Goal: Task Accomplishment & Management: Manage account settings

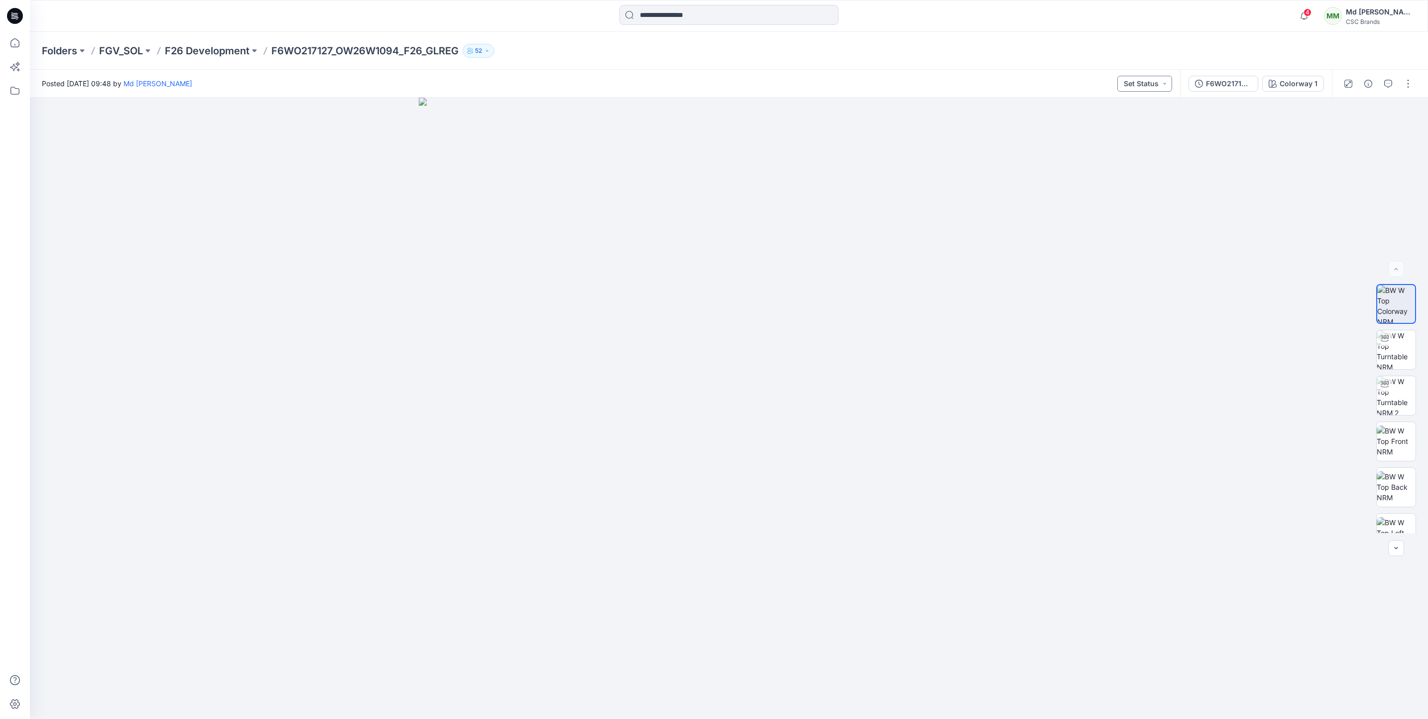
click at [1163, 80] on button "Set Status" at bounding box center [1144, 84] width 55 height 16
click at [1118, 195] on p "F/A Virtual" at bounding box center [1118, 195] width 33 height 13
click at [1412, 86] on button "button" at bounding box center [1408, 84] width 16 height 16
drag, startPoint x: 1359, startPoint y: 220, endPoint x: 1370, endPoint y: 137, distance: 83.3
click at [1370, 137] on div "Present Edit Add Colorways Add to Collection Duplicate to... View Preload 3D vi…" at bounding box center [1367, 162] width 100 height 135
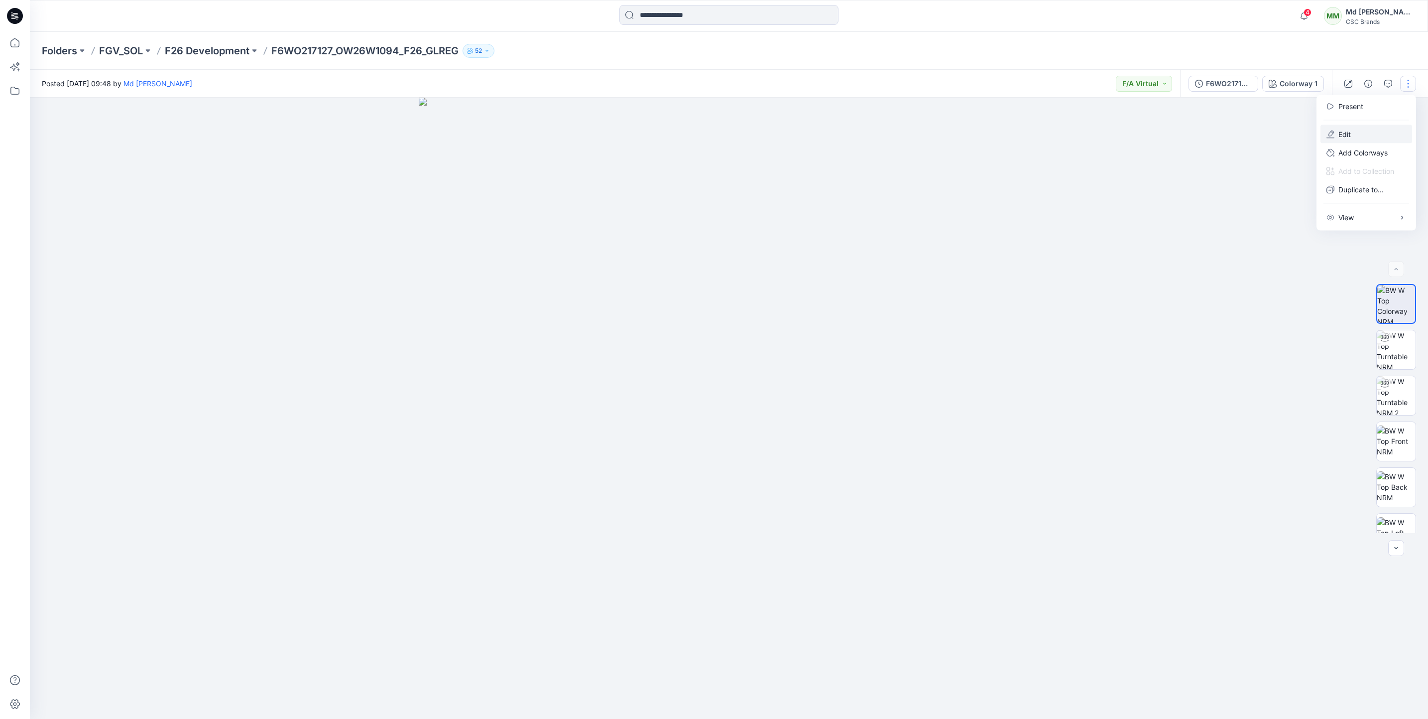
click at [1370, 137] on button "Edit" at bounding box center [1367, 134] width 92 height 18
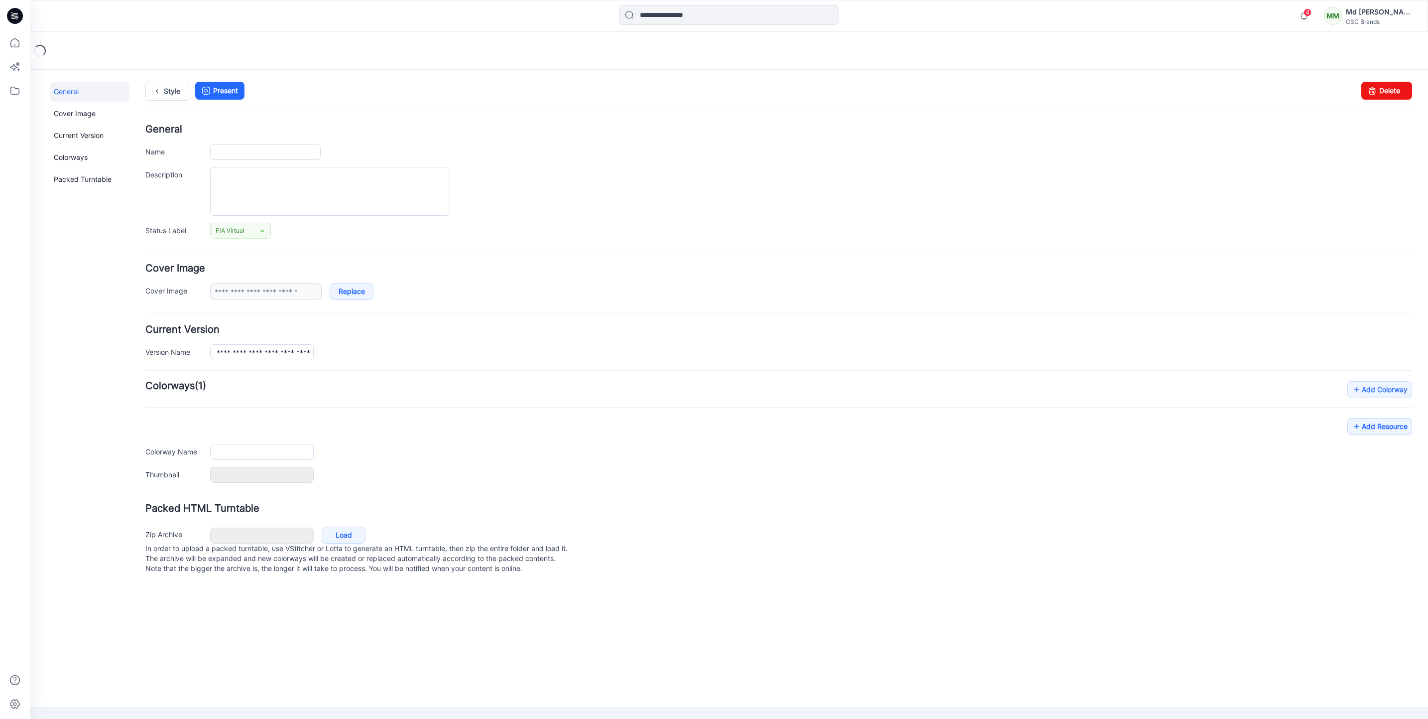
type input "**********"
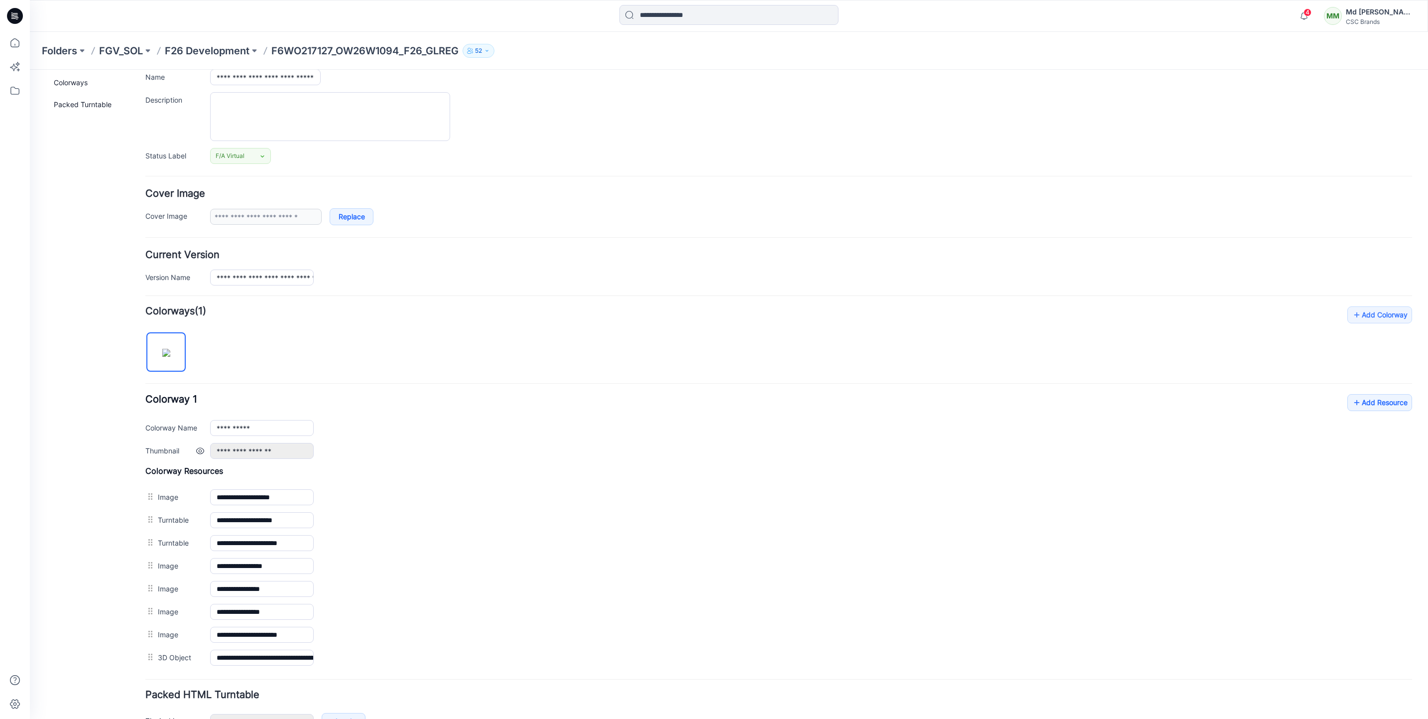
scroll to position [148, 0]
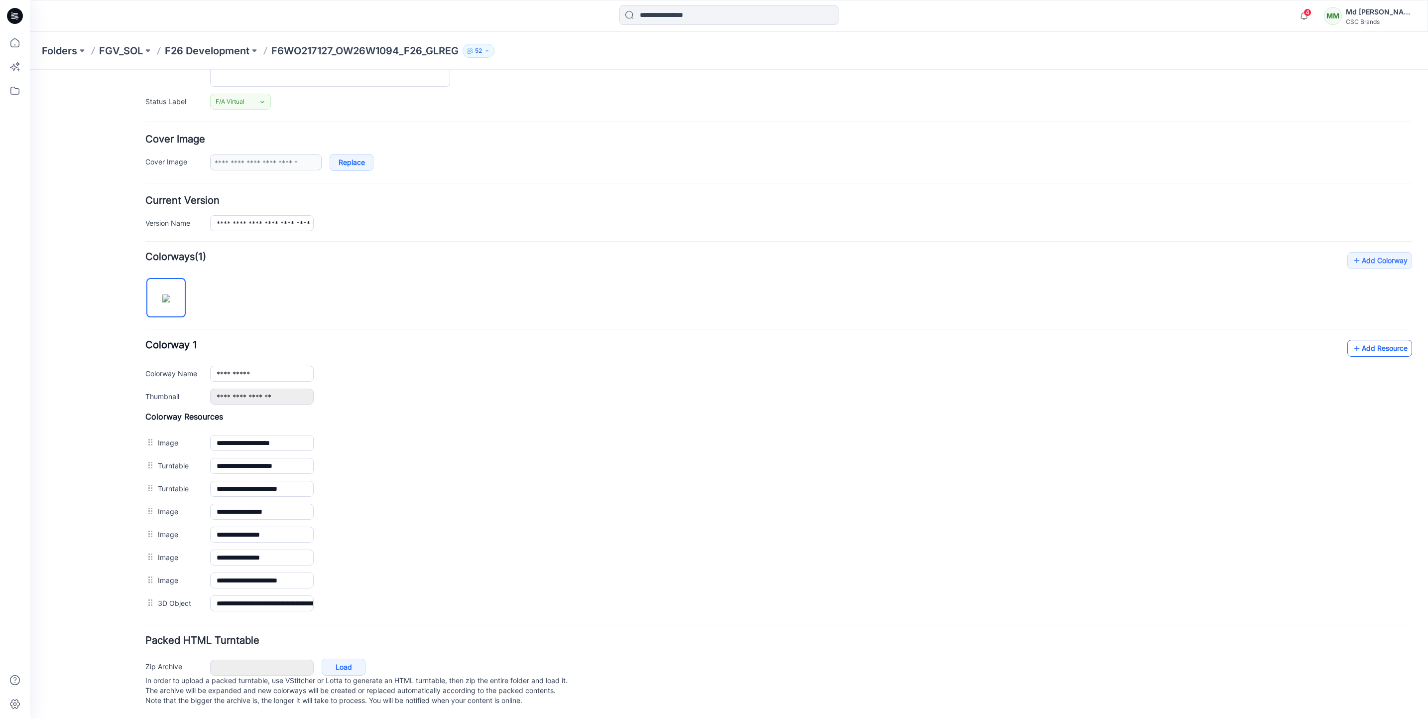
click at [1362, 340] on link "Add Resource" at bounding box center [1379, 348] width 65 height 17
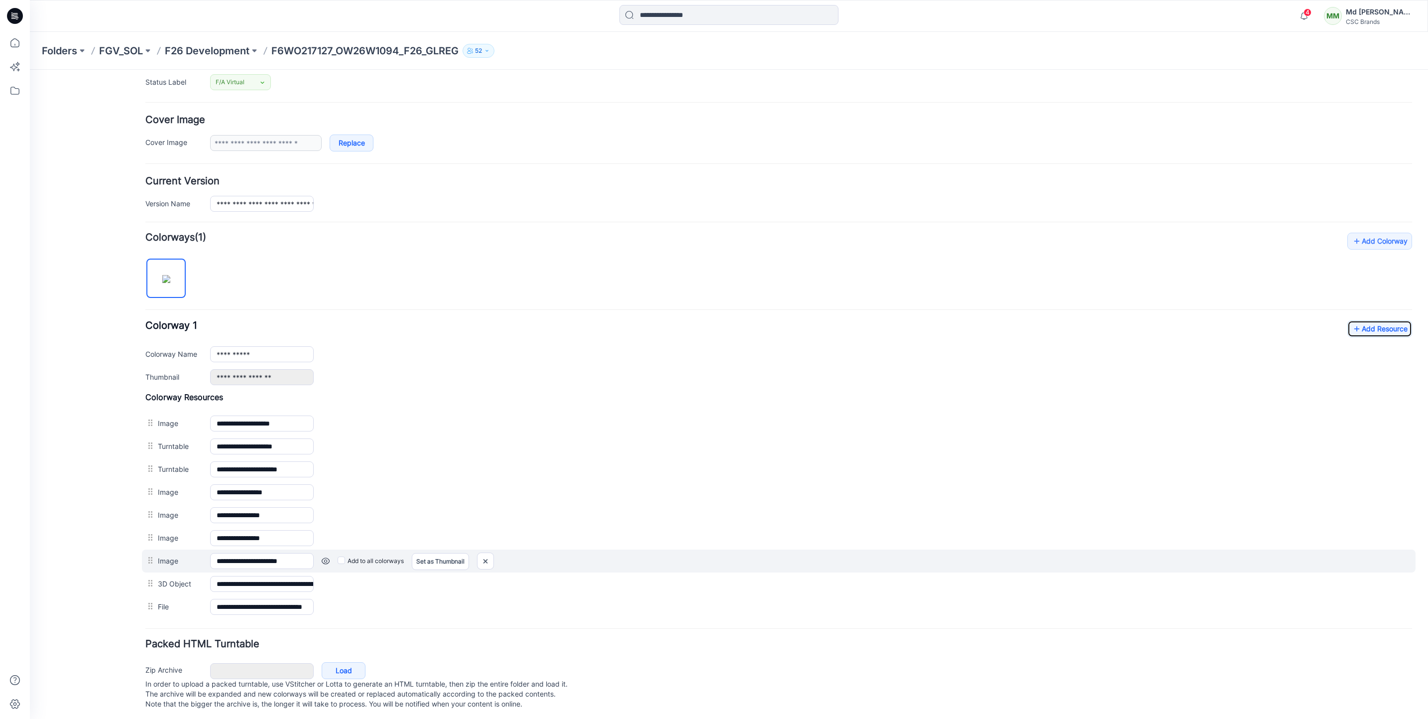
scroll to position [172, 0]
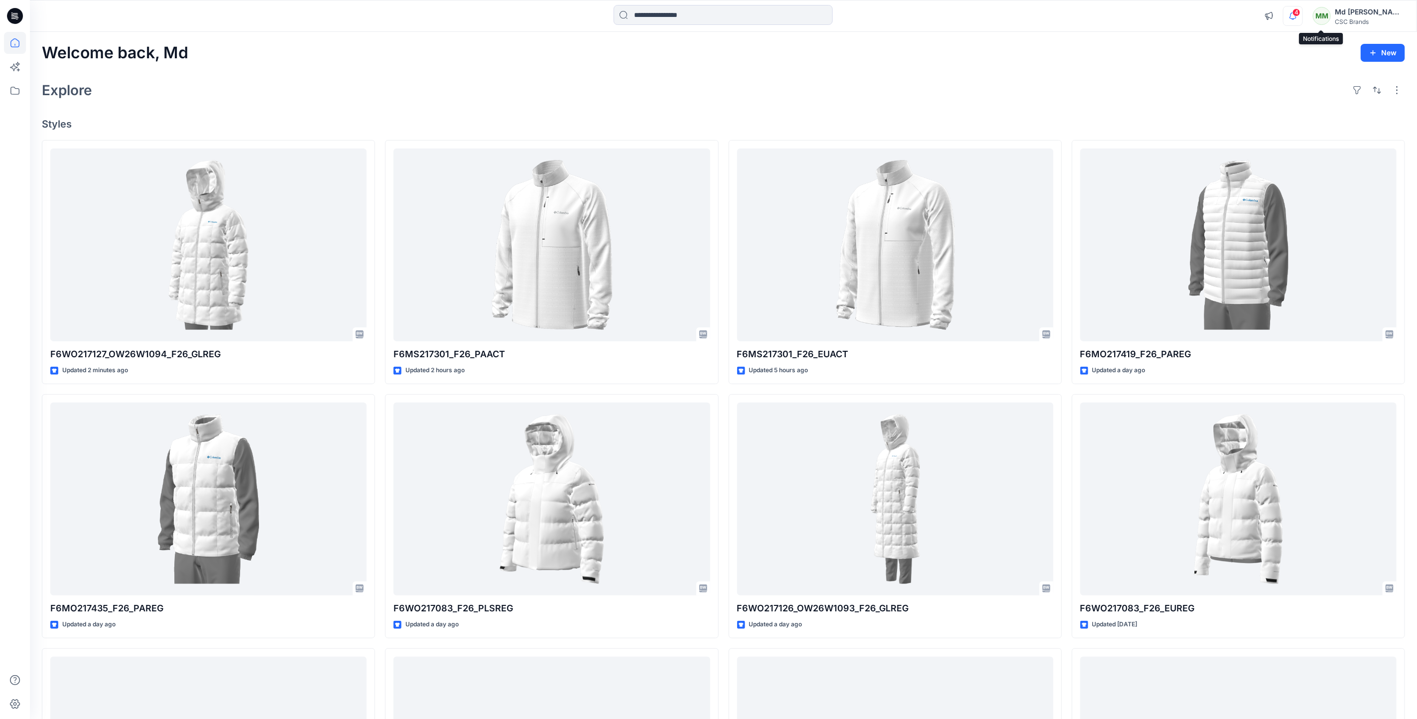
click at [1302, 17] on icon "button" at bounding box center [1292, 16] width 19 height 20
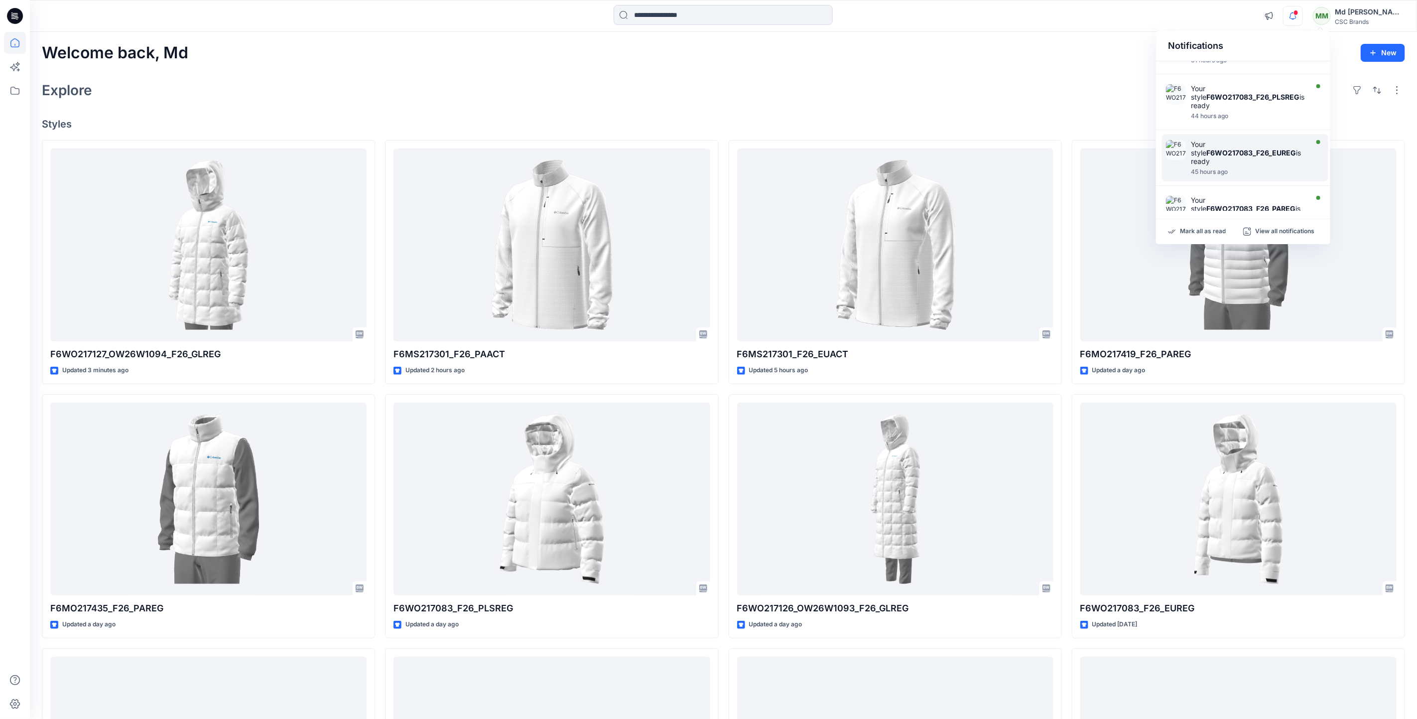
scroll to position [403, 0]
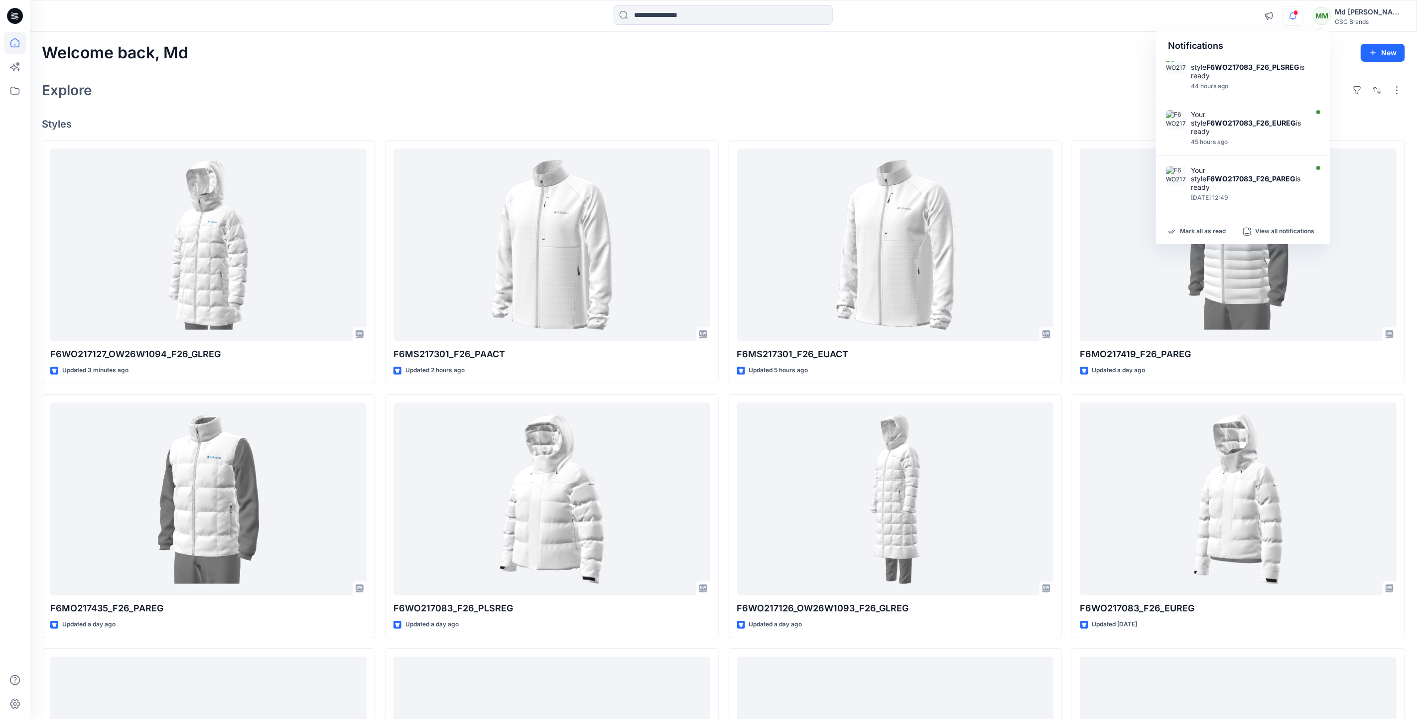
click at [1016, 106] on div "Welcome back, Md New Explore Styles F6WO217127_OW26W1094_F26_GLREG Updated 3 mi…" at bounding box center [723, 486] width 1387 height 908
